Goal: Transaction & Acquisition: Download file/media

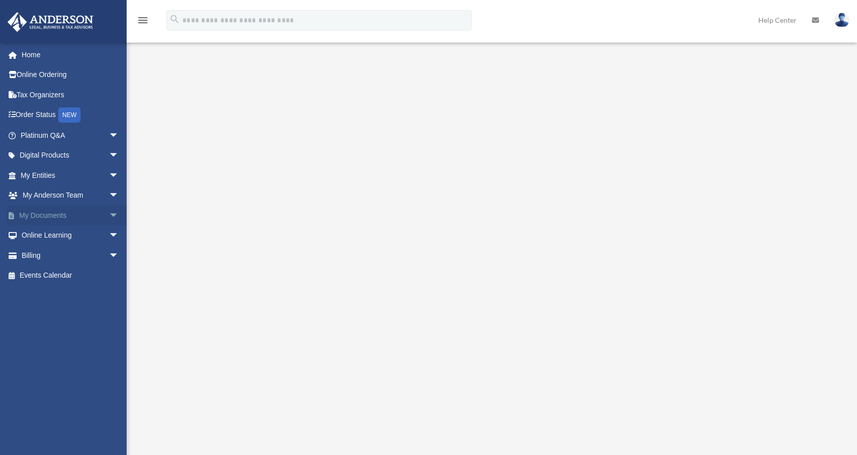
click at [109, 214] on span "arrow_drop_down" at bounding box center [119, 215] width 20 height 21
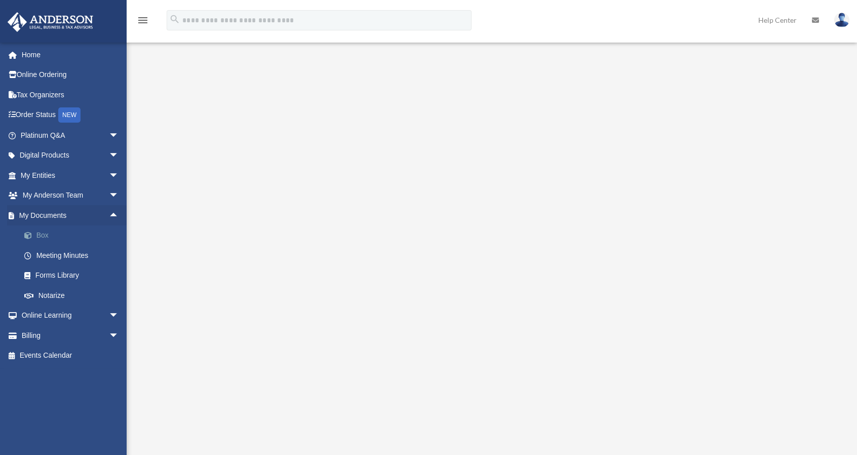
click at [51, 236] on link "Box" at bounding box center [74, 235] width 120 height 20
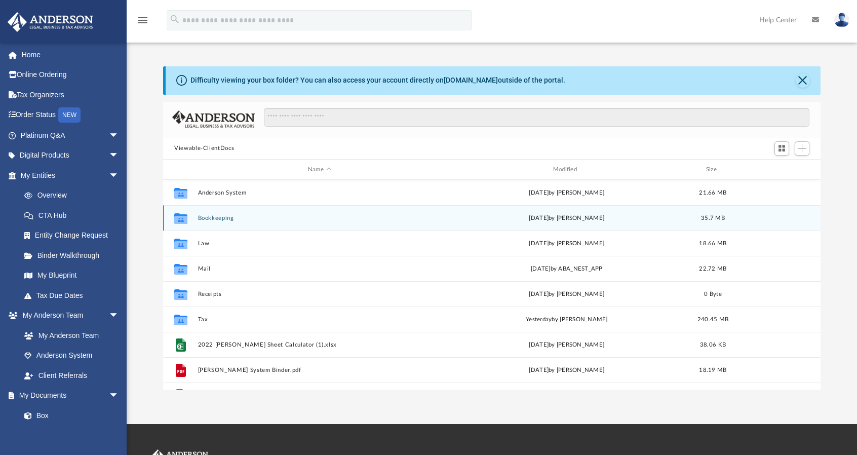
scroll to position [222, 649]
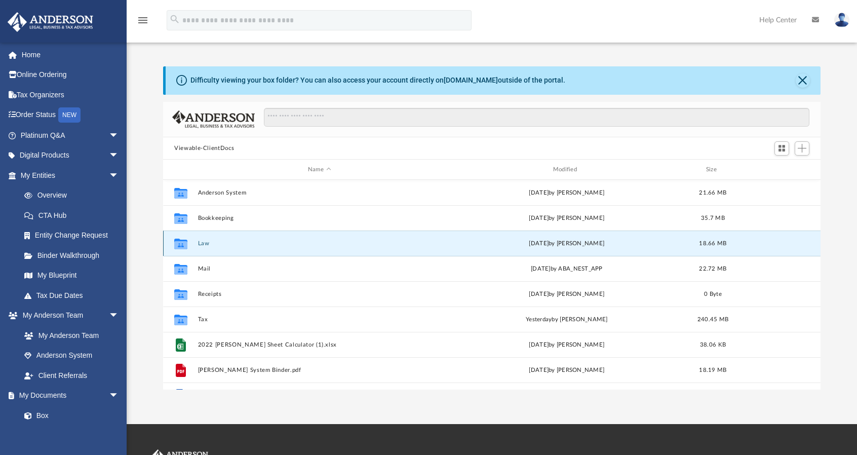
click at [204, 242] on button "Law" at bounding box center [319, 243] width 243 height 7
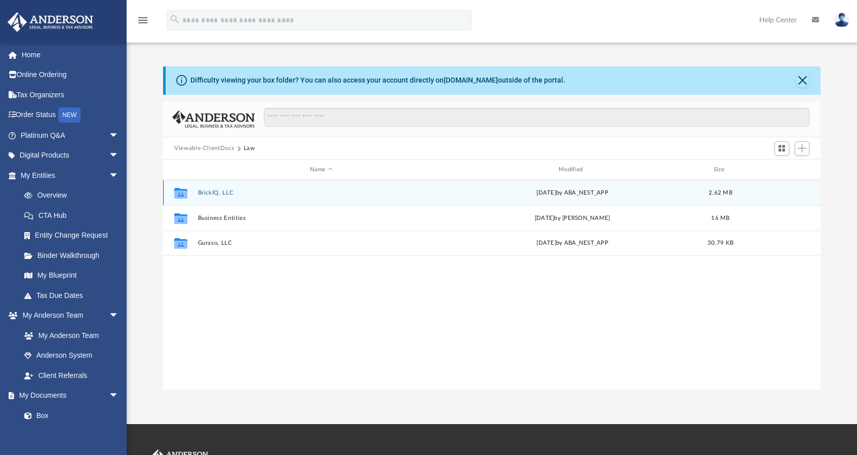
click at [220, 193] on button "BrickIQ, LLC" at bounding box center [321, 192] width 247 height 7
click at [221, 191] on button "Initial Docs" at bounding box center [321, 192] width 247 height 7
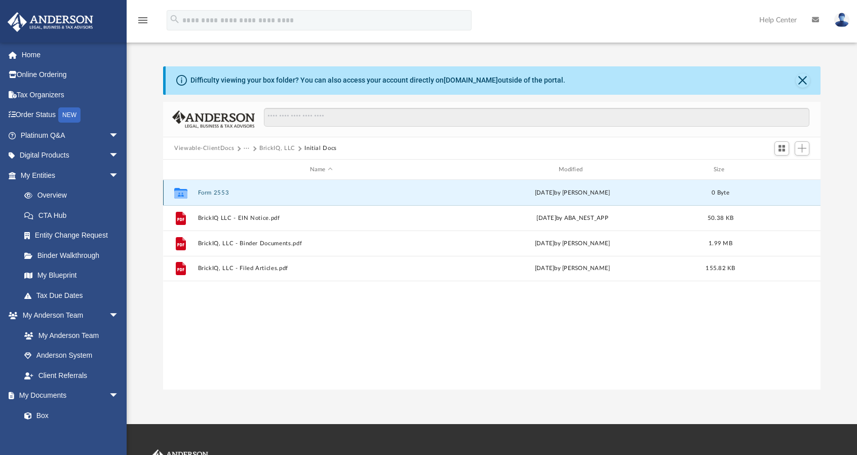
click at [214, 193] on button "Form 2553" at bounding box center [321, 192] width 247 height 7
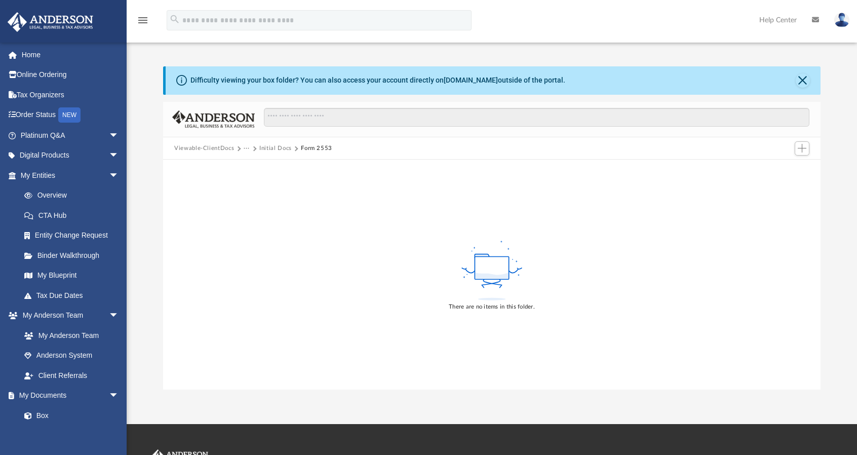
click at [279, 149] on button "Initial Docs" at bounding box center [275, 148] width 32 height 9
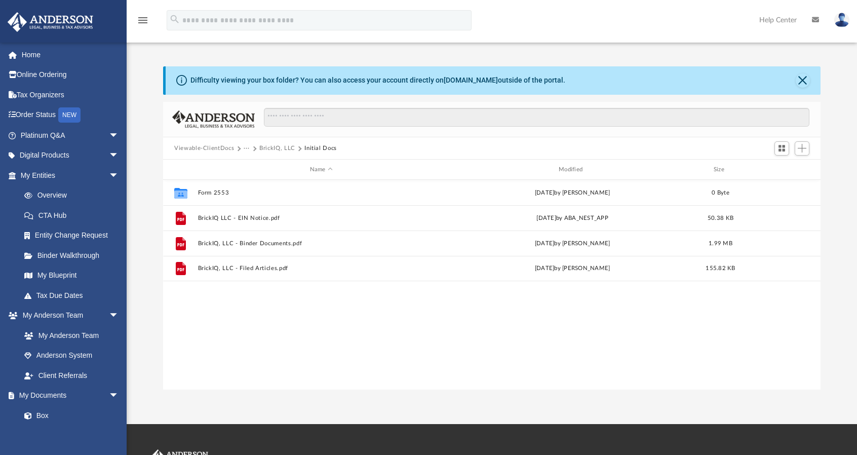
click at [280, 147] on button "BrickIQ, LLC" at bounding box center [277, 148] width 36 height 9
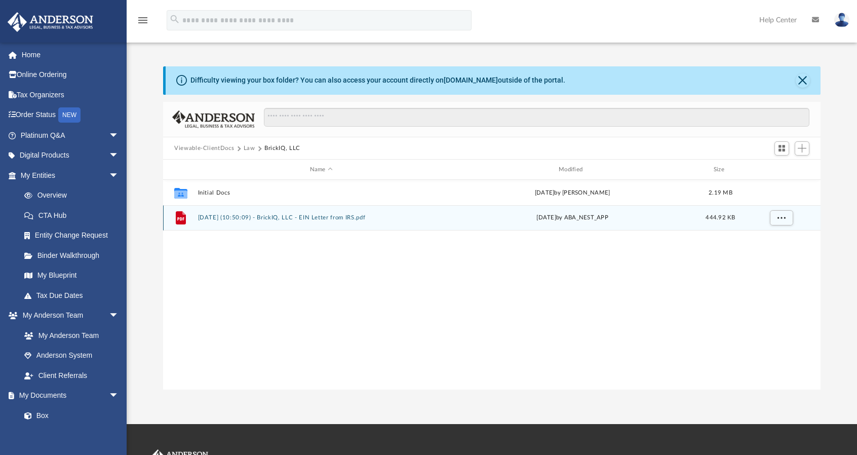
click at [352, 218] on button "[DATE] (10:50:09) - BrickIQ, LLC - EIN Letter from IRS.pdf" at bounding box center [321, 218] width 247 height 7
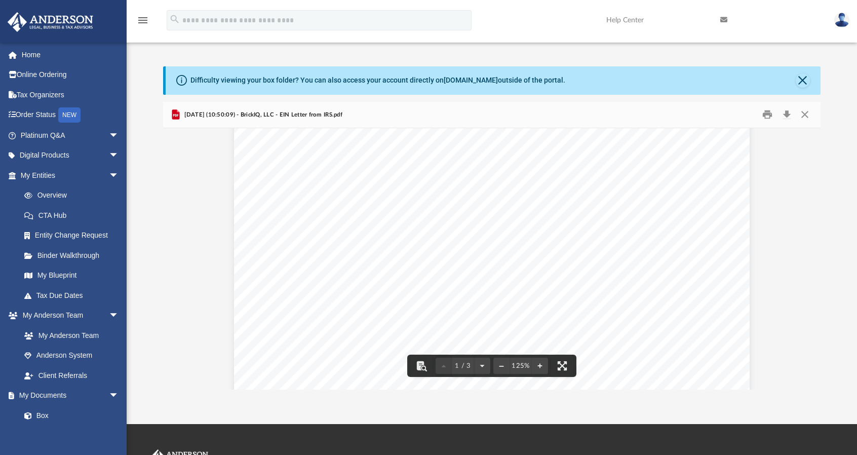
scroll to position [0, 0]
click at [790, 115] on button "Download" at bounding box center [786, 115] width 18 height 16
click at [837, 182] on div "Difficulty viewing your box folder? You can also access your account directly o…" at bounding box center [492, 227] width 730 height 323
